Goal: Task Accomplishment & Management: Use online tool/utility

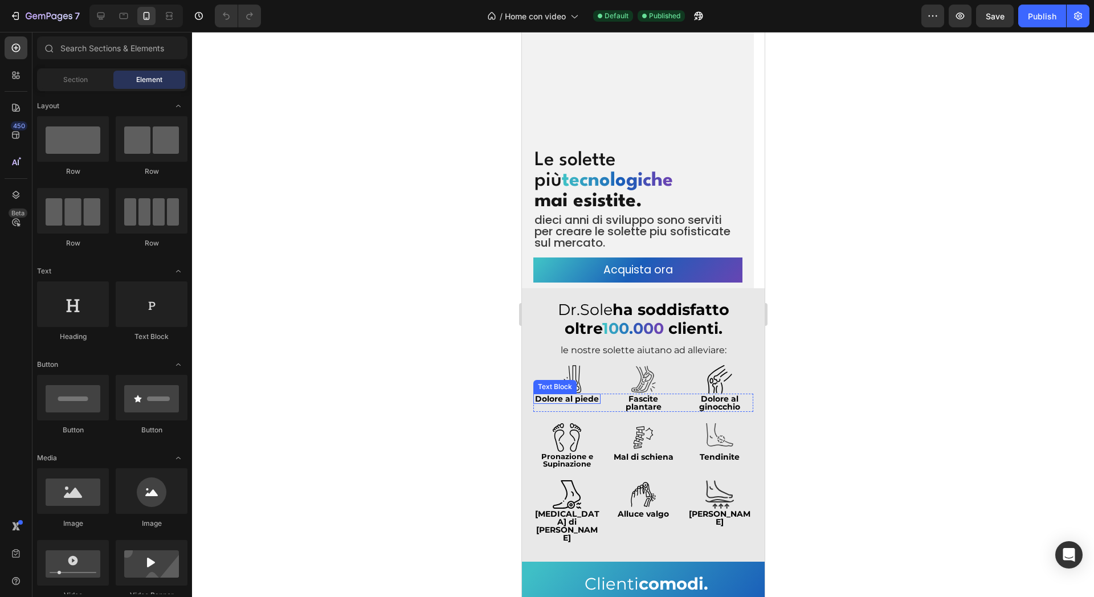
scroll to position [143, 0]
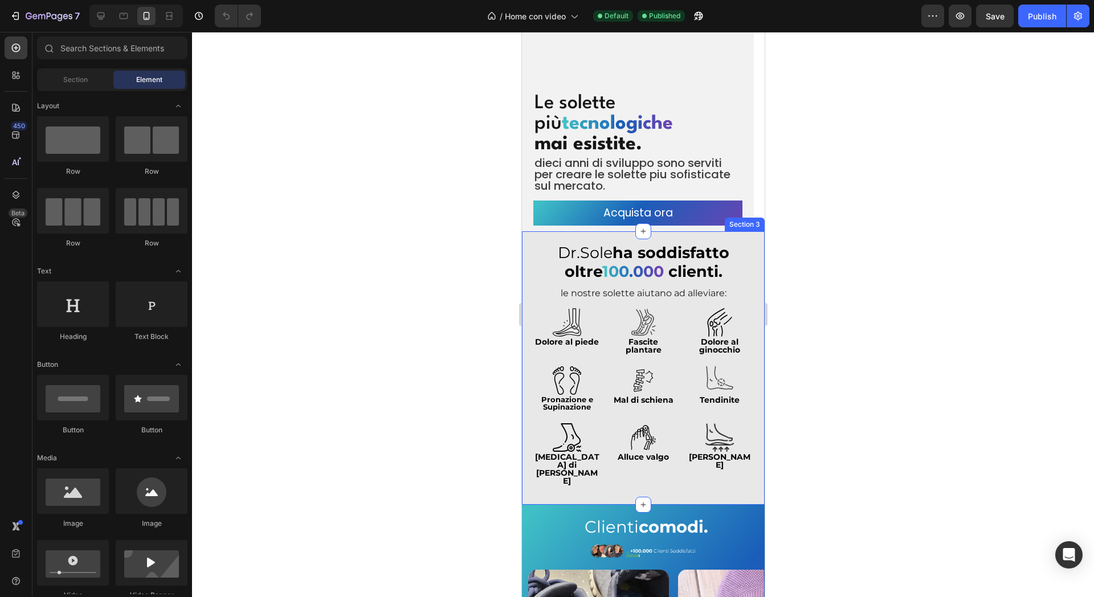
click at [522, 255] on div "Dr.Sole ha soddisfatto oltre 1 0 0 . 0 0 0 clienti. Heading le nostre solette a…" at bounding box center [643, 368] width 243 height 274
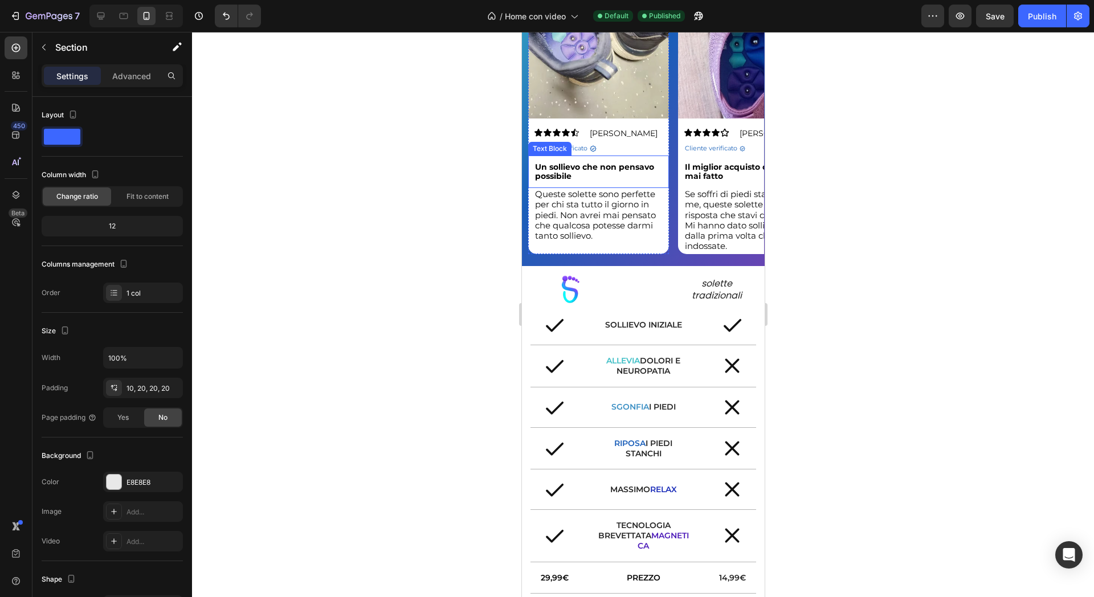
scroll to position [750, 0]
click at [636, 295] on div "Image solette tradizionali Text Block Row" at bounding box center [643, 285] width 226 height 39
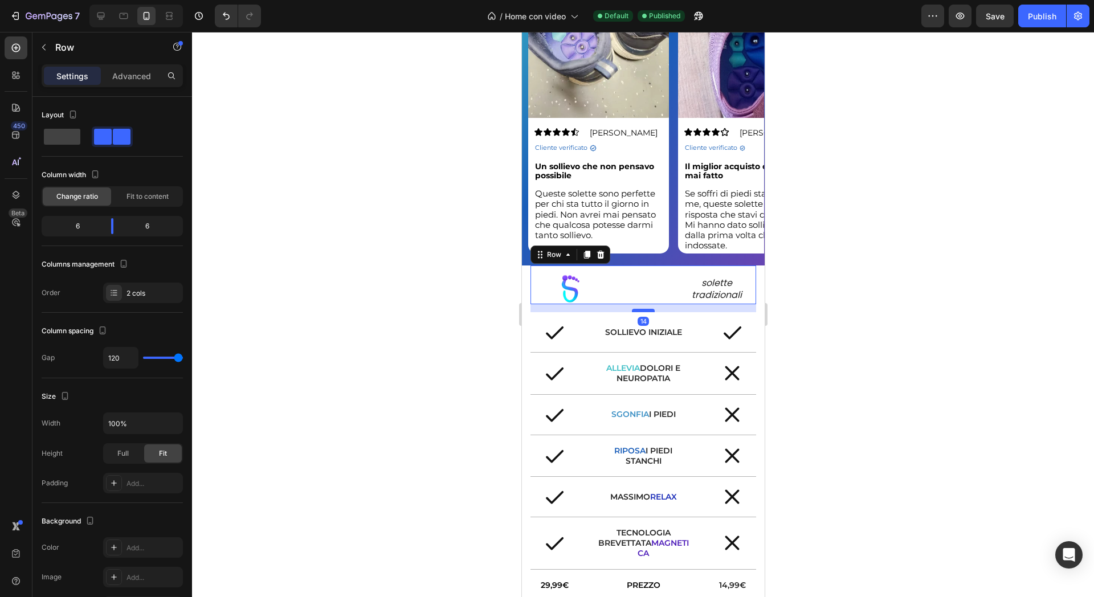
click at [640, 312] on div at bounding box center [643, 310] width 23 height 3
click at [1083, 321] on div at bounding box center [643, 314] width 902 height 565
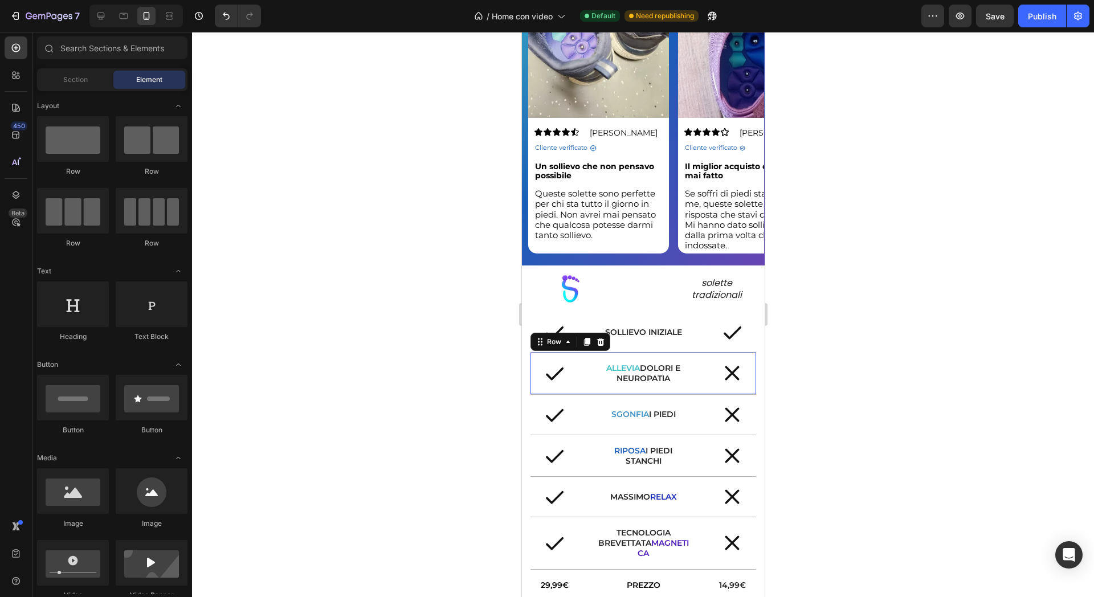
click at [683, 376] on div "Icon ALLEVIA DOLORI E NEUROPATIA Text Block Icon Row 0" at bounding box center [643, 374] width 226 height 42
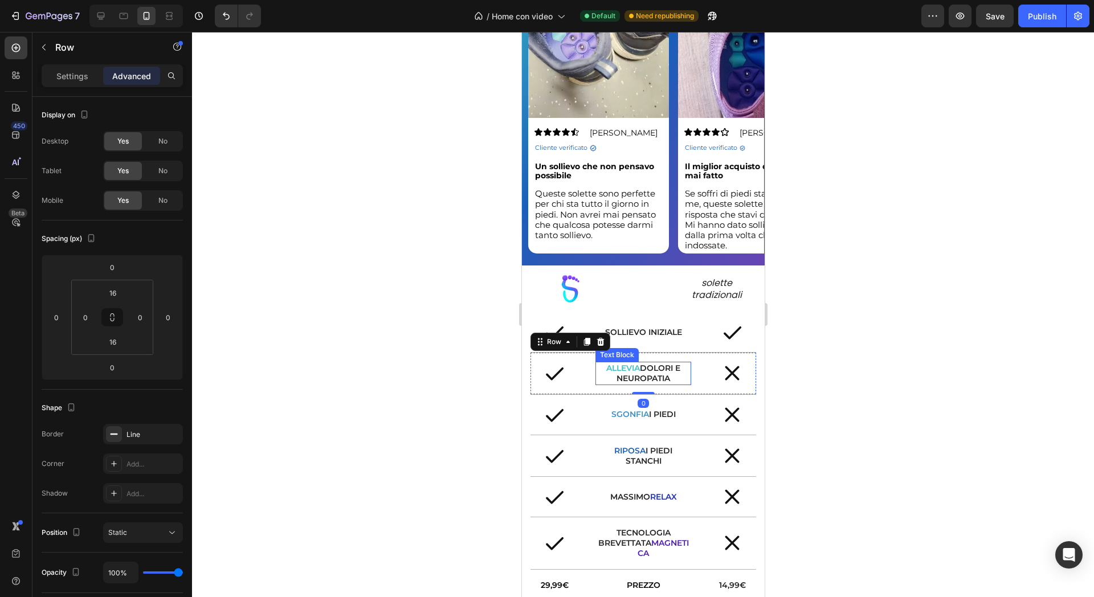
click at [657, 394] on div "Icon ALLEVIA DOLORI E NEUROPATIA Text Block Icon Row 0" at bounding box center [643, 374] width 226 height 42
click at [664, 383] on p "ALLEVIA DOLORI E NEUROPATIA" at bounding box center [642, 373] width 93 height 21
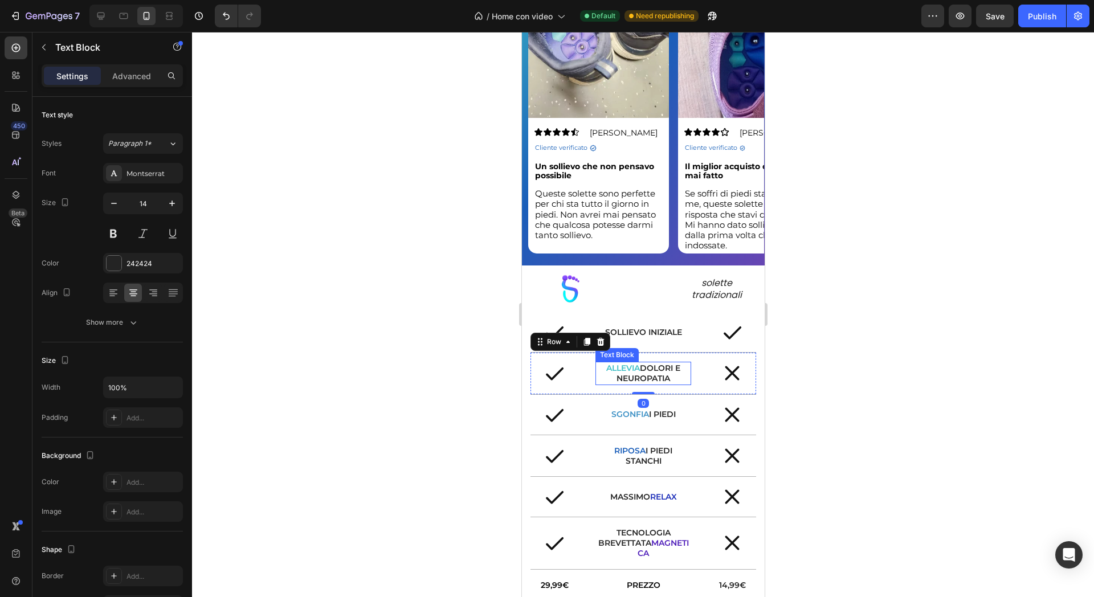
click at [664, 383] on p "ALLEVIA DOLORI E NEUROPATIA" at bounding box center [642, 373] width 93 height 21
drag, startPoint x: 670, startPoint y: 384, endPoint x: 672, endPoint y: 377, distance: 7.6
click at [672, 377] on p "ALLEVIA DOLORI E NEUROPATIA" at bounding box center [642, 373] width 93 height 21
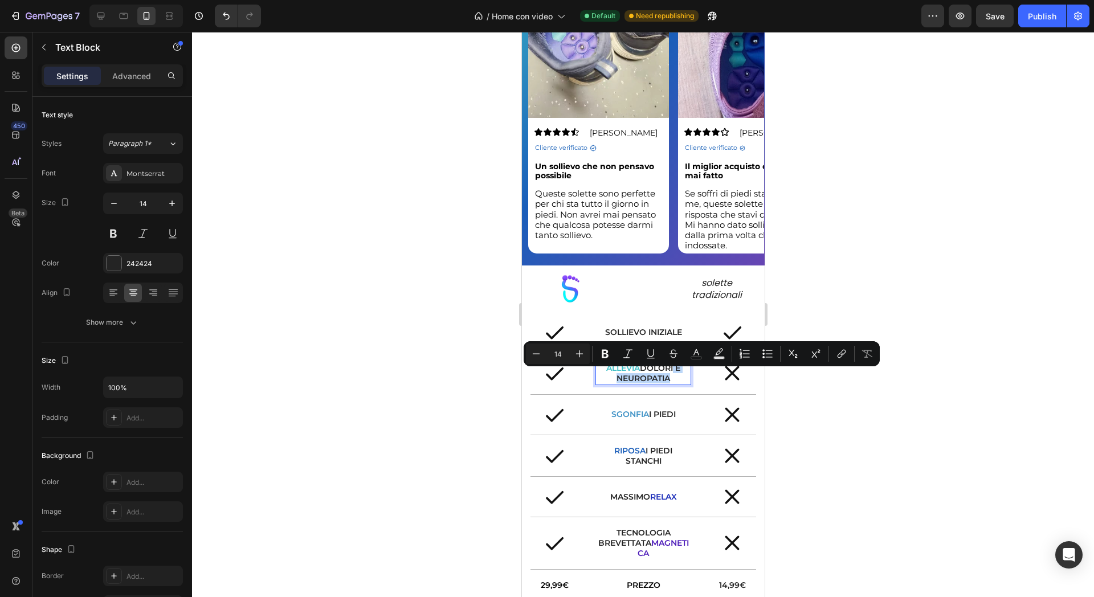
drag, startPoint x: 667, startPoint y: 386, endPoint x: 669, endPoint y: 377, distance: 9.2
click at [669, 377] on p "ALLEVIA DOLORI E NEUROPATIA" at bounding box center [642, 373] width 93 height 21
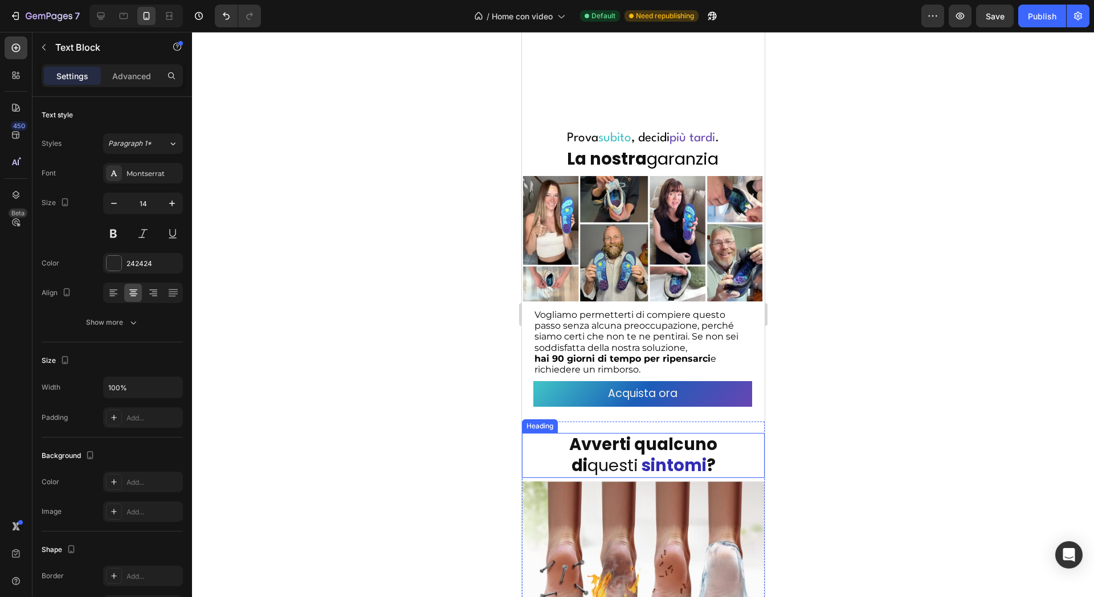
scroll to position [1467, 0]
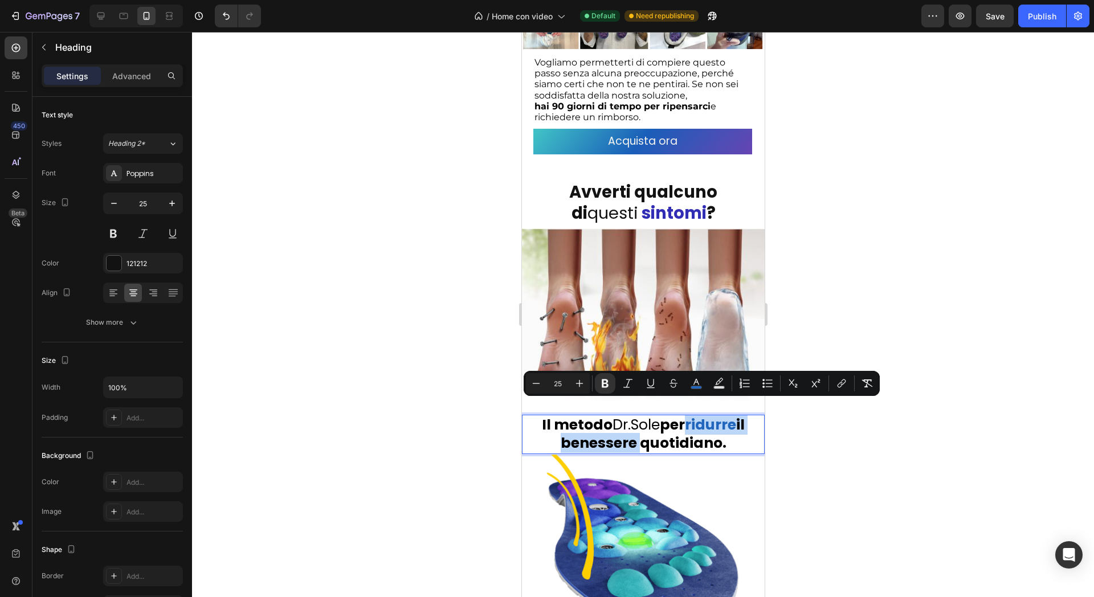
drag, startPoint x: 687, startPoint y: 410, endPoint x: 637, endPoint y: 429, distance: 54.3
click at [674, 415] on strong "per" at bounding box center [672, 425] width 25 height 20
drag, startPoint x: 688, startPoint y: 412, endPoint x: 714, endPoint y: 433, distance: 33.7
click at [715, 437] on p "Il metodo Dr.Sole per ridurre il benessere quotidiano." at bounding box center [643, 434] width 218 height 37
drag, startPoint x: 714, startPoint y: 433, endPoint x: 700, endPoint y: 427, distance: 15.3
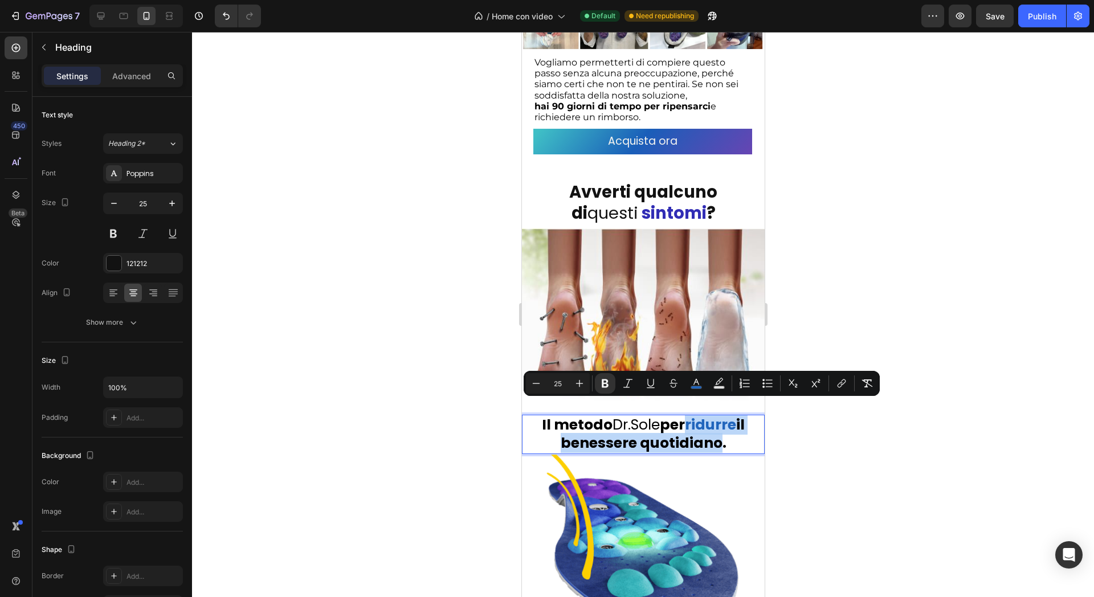
click at [714, 432] on strong "il benessere quotidiano." at bounding box center [652, 434] width 185 height 39
click at [600, 428] on strong "il benessere quotidiano." at bounding box center [652, 434] width 185 height 39
click at [549, 426] on p "Il metodo Dr.Sole per ridurre il benessere quotidiano." at bounding box center [643, 434] width 218 height 37
click at [610, 429] on strong "il benessere quotidiano." at bounding box center [652, 434] width 185 height 39
click at [719, 429] on strong "il benessere quotidiano." at bounding box center [652, 434] width 185 height 39
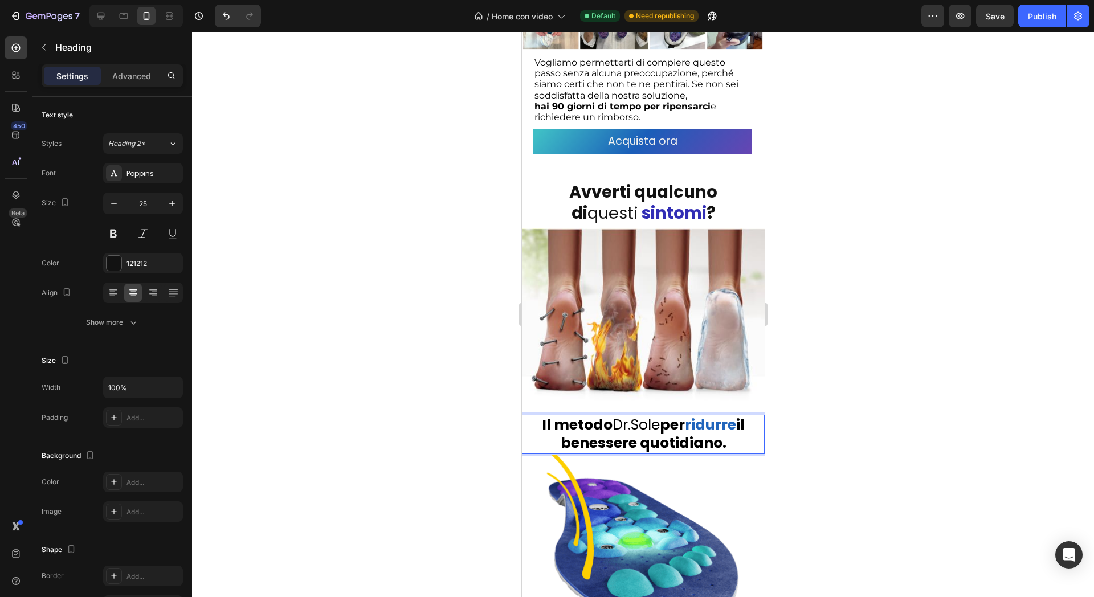
click at [722, 430] on strong "il benessere quotidiano." at bounding box center [652, 434] width 185 height 39
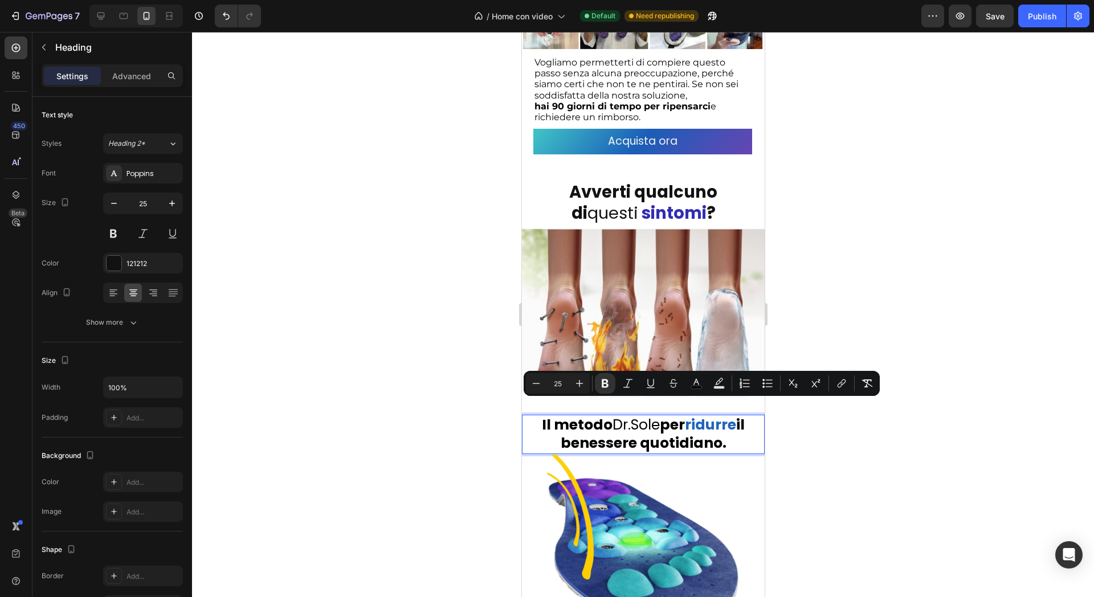
click at [722, 430] on strong "il benessere quotidiano." at bounding box center [652, 434] width 185 height 39
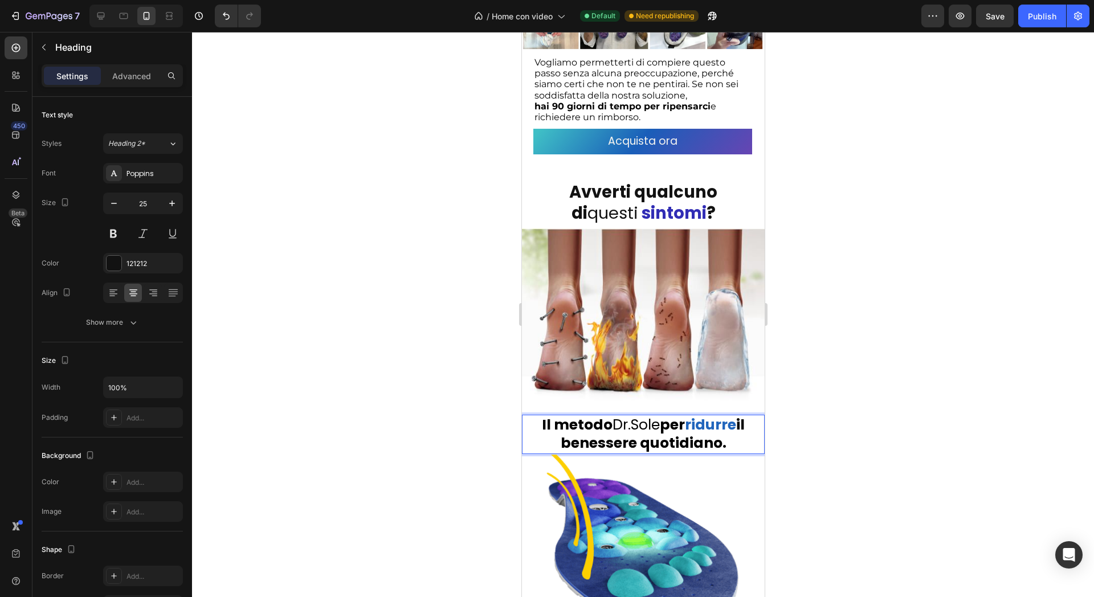
drag, startPoint x: 724, startPoint y: 430, endPoint x: 541, endPoint y: 437, distance: 183.1
click at [541, 437] on p "Il metodo Dr.Sole per ridurre il benessere quotidiano." at bounding box center [643, 434] width 218 height 37
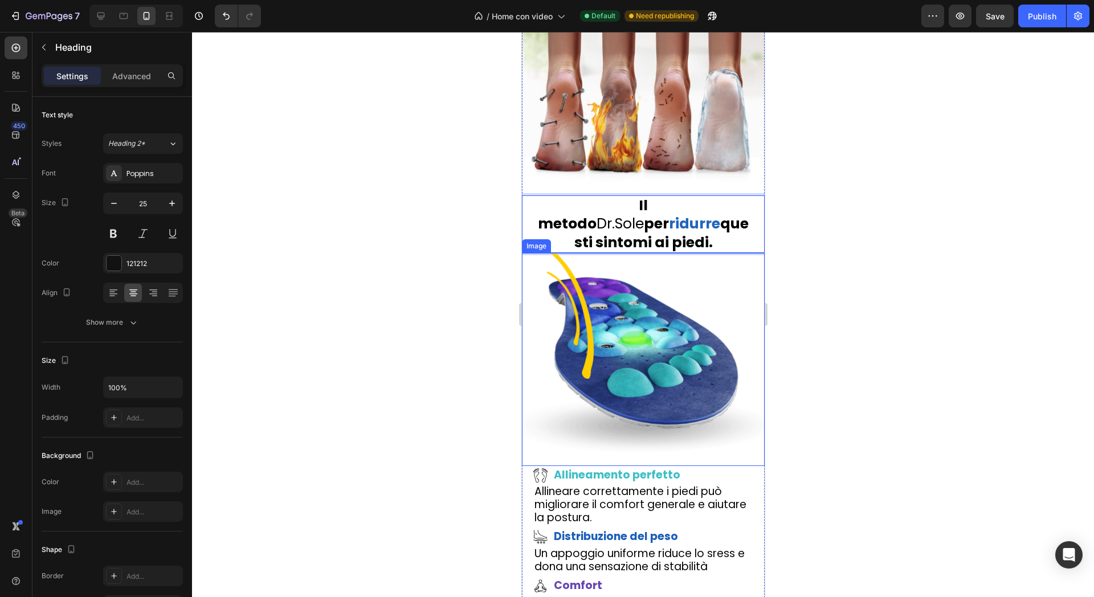
drag, startPoint x: 462, startPoint y: 230, endPoint x: 473, endPoint y: 231, distance: 11.0
click at [461, 230] on div at bounding box center [643, 314] width 902 height 565
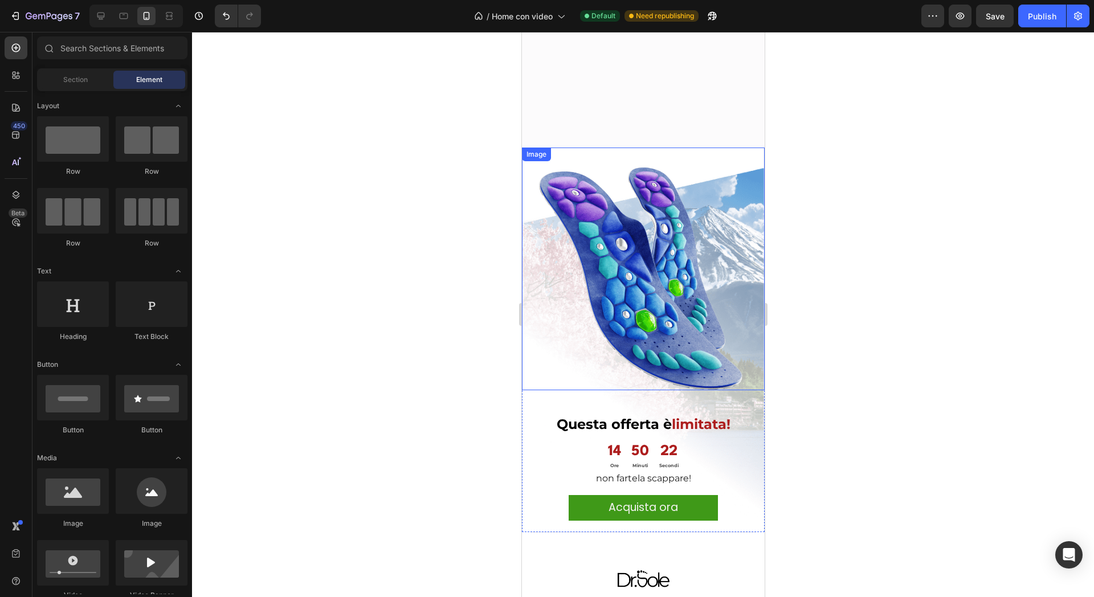
scroll to position [5314, 0]
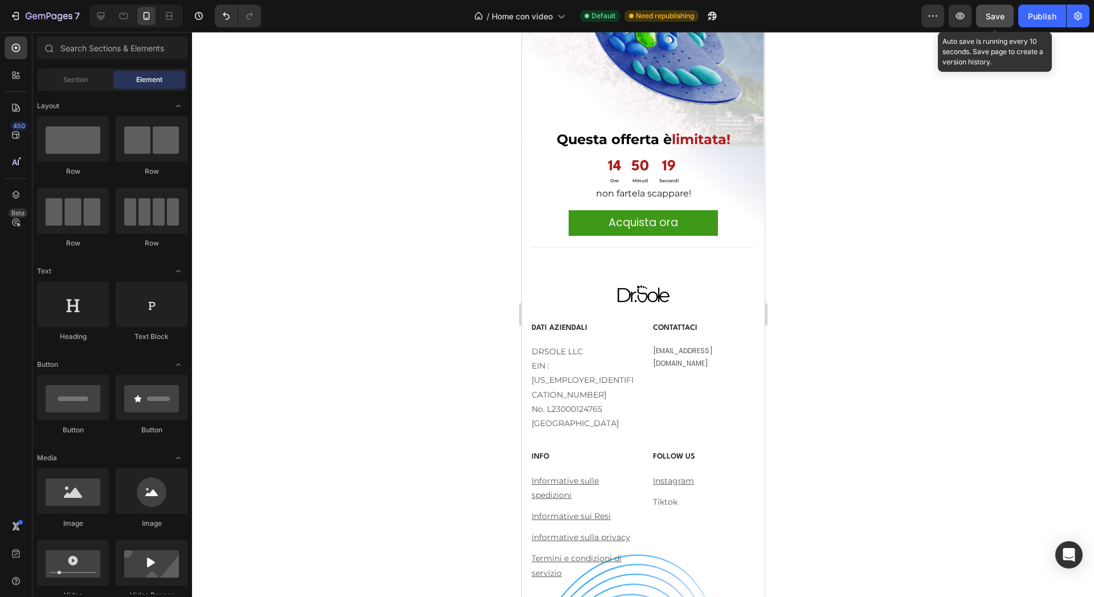
click at [995, 12] on span "Save" at bounding box center [995, 16] width 19 height 10
click at [1050, 18] on div "Publish" at bounding box center [1042, 16] width 29 height 12
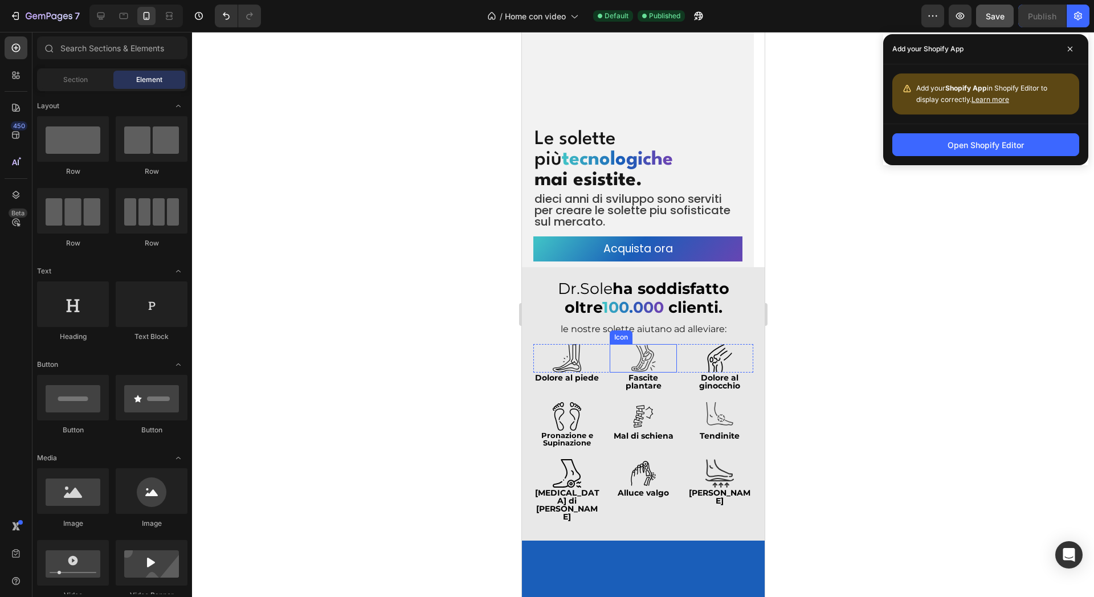
scroll to position [0, 0]
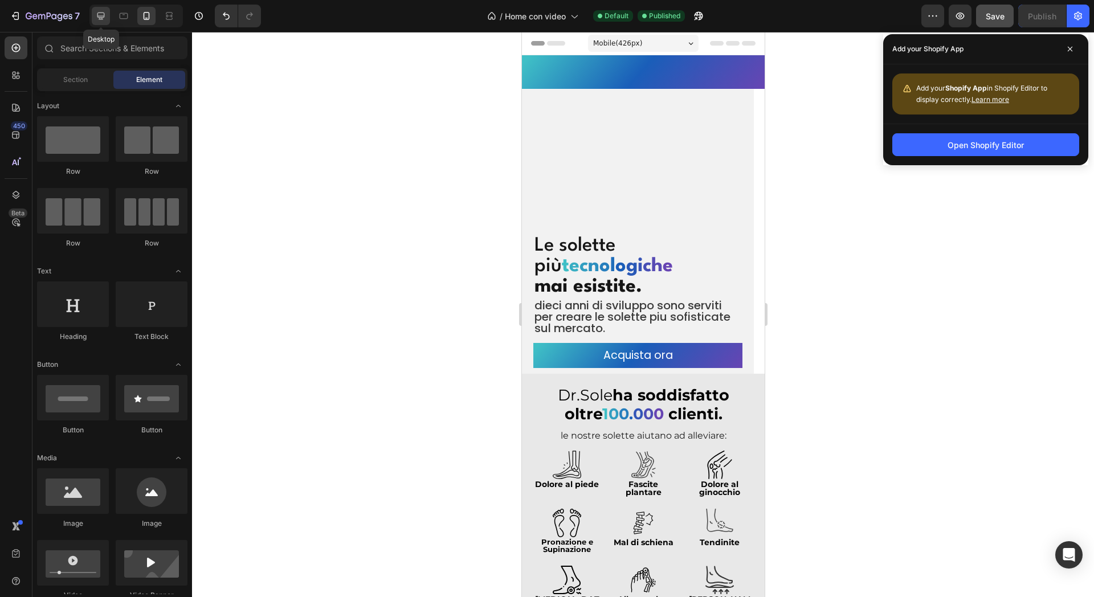
click at [95, 9] on div at bounding box center [101, 16] width 18 height 18
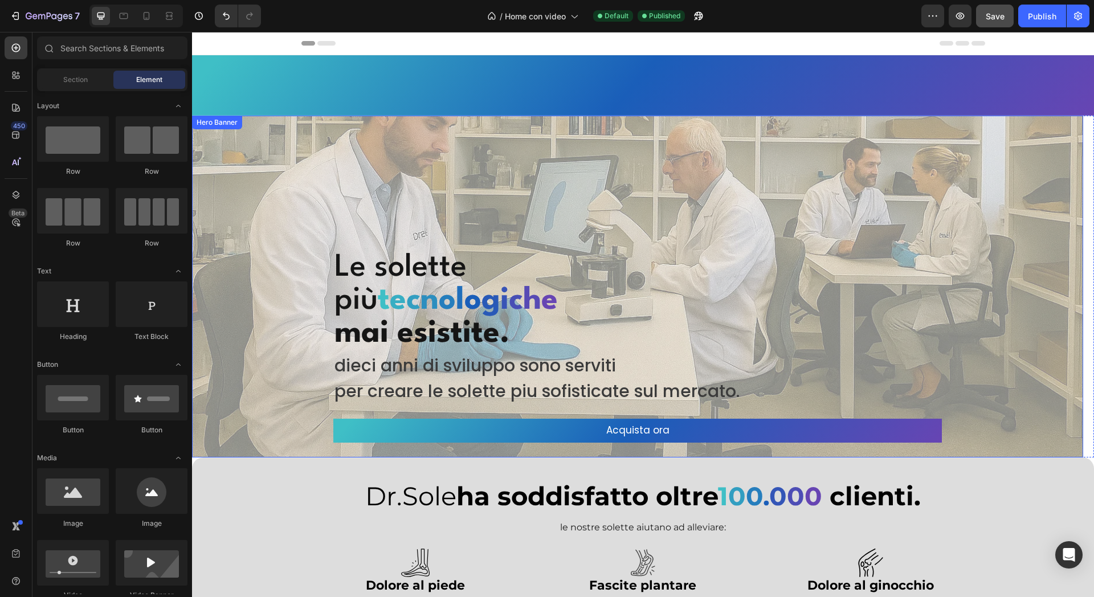
click at [498, 196] on div "Overlay" at bounding box center [638, 287] width 892 height 342
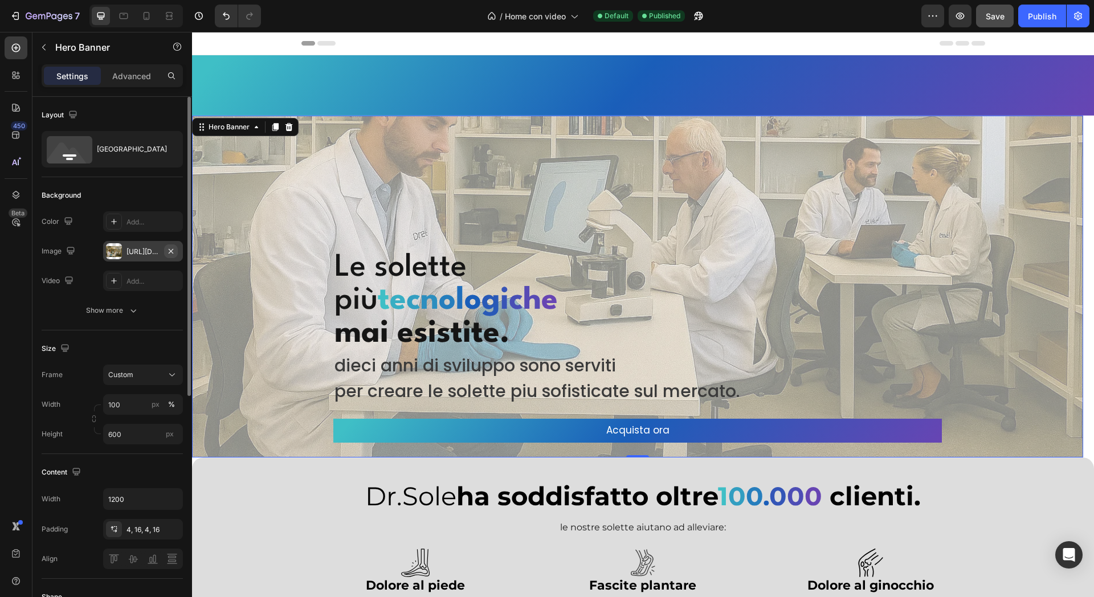
click at [165, 251] on button "button" at bounding box center [171, 252] width 14 height 14
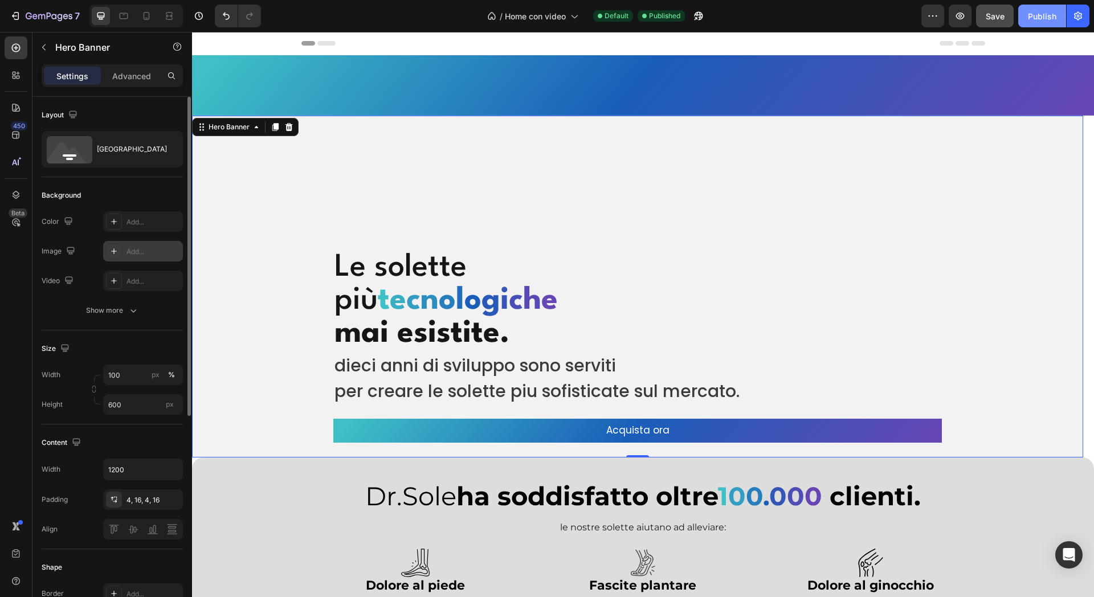
click at [1054, 7] on button "Publish" at bounding box center [1043, 16] width 48 height 23
click at [148, 15] on icon at bounding box center [146, 15] width 11 height 11
type input "500"
type input "100%"
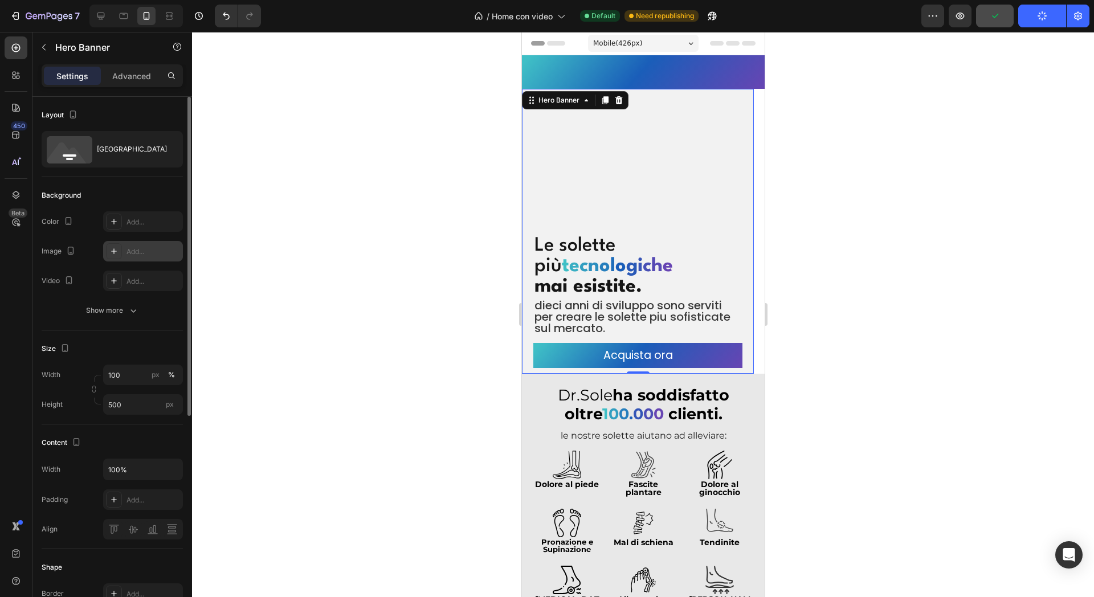
scroll to position [17, 0]
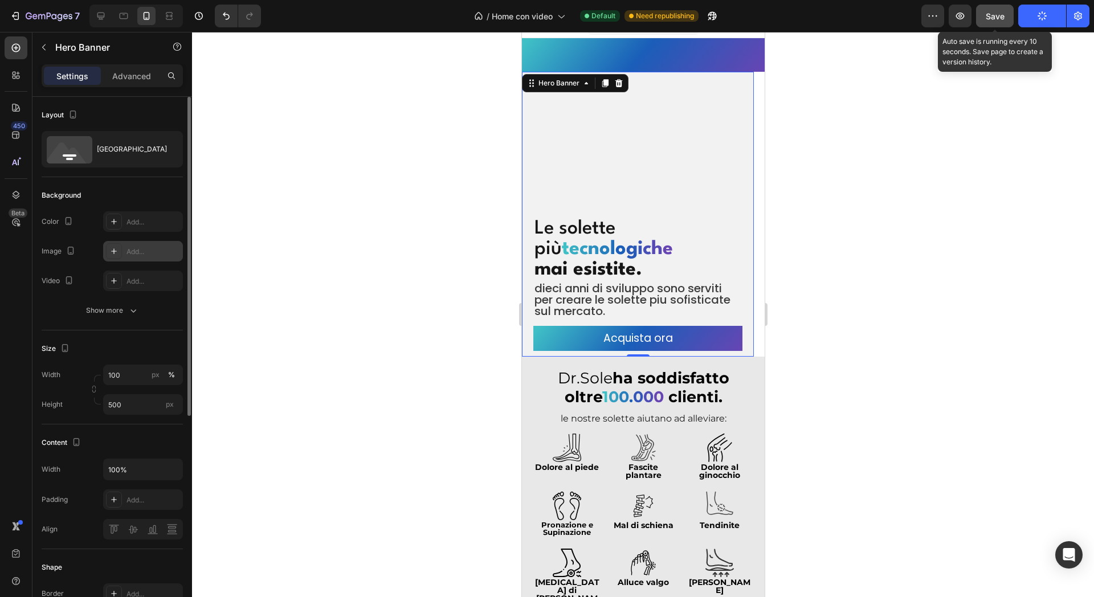
click at [992, 10] on div "Save" at bounding box center [995, 16] width 19 height 12
